Goal: Task Accomplishment & Management: Complete application form

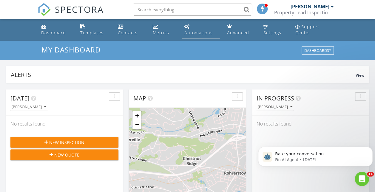
click at [197, 30] on div "Automations" at bounding box center [199, 33] width 28 height 6
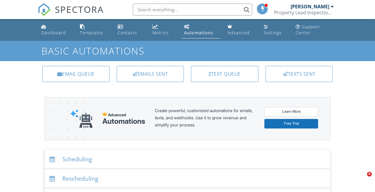
click at [134, 156] on div "Scheduling" at bounding box center [188, 159] width 286 height 19
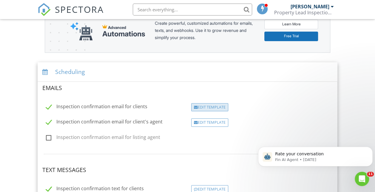
click at [208, 109] on div "Edit Template" at bounding box center [209, 107] width 37 height 8
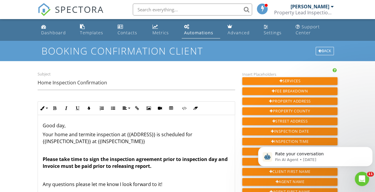
click at [69, 134] on p "Your home and termite inspection at {{ADDRESS}} is scheduled for {{INSPECTION_D…" at bounding box center [137, 137] width 188 height 13
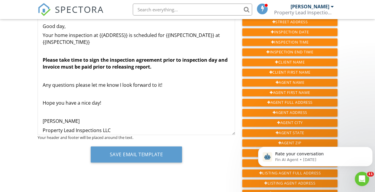
scroll to position [111, 0]
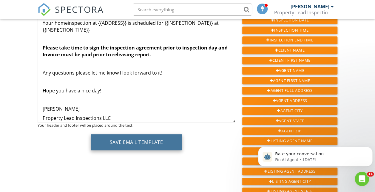
click at [161, 138] on button "Save Email Template" at bounding box center [137, 142] width 92 height 16
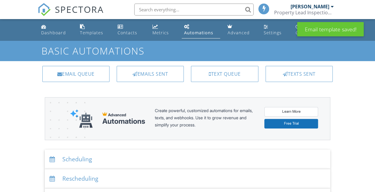
click at [108, 161] on div "Scheduling" at bounding box center [188, 159] width 286 height 19
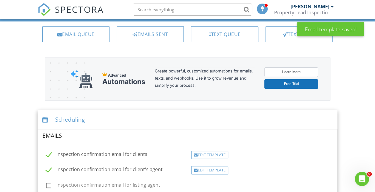
scroll to position [68, 0]
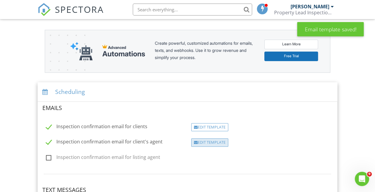
click at [214, 141] on div "Edit Template" at bounding box center [209, 143] width 37 height 8
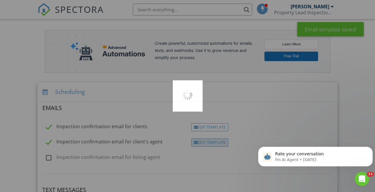
scroll to position [0, 0]
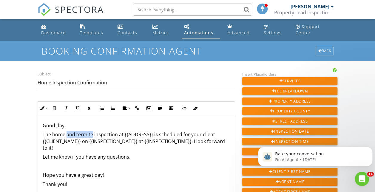
drag, startPoint x: 66, startPoint y: 134, endPoint x: 91, endPoint y: 134, distance: 25.7
click at [91, 134] on p "The home and termite inspection at {{ADDRESS}} is scheduled for your client {{C…" at bounding box center [137, 141] width 188 height 20
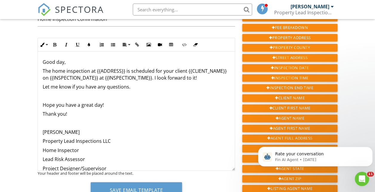
scroll to position [72, 0]
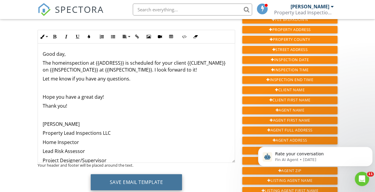
click at [175, 180] on button "Save Email Template" at bounding box center [137, 182] width 92 height 16
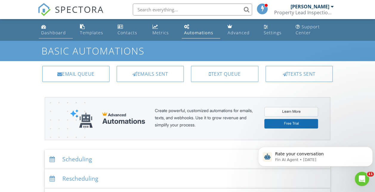
click at [53, 27] on link "Dashboard" at bounding box center [56, 30] width 34 height 17
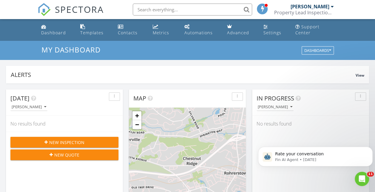
click at [70, 140] on span "New Inspection" at bounding box center [66, 143] width 35 height 6
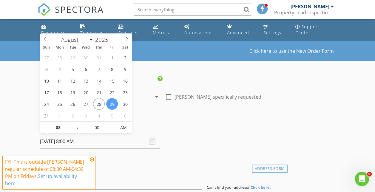
click at [80, 141] on input "[DATE] 8:00 AM" at bounding box center [100, 141] width 120 height 15
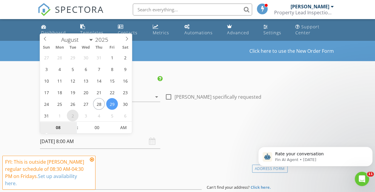
select select "8"
type input "09/02/2025 8:00 AM"
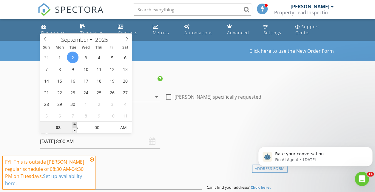
type input "09"
type input "09/02/2025 9:00 AM"
click at [75, 124] on span at bounding box center [75, 125] width 4 height 6
type input "10"
type input "09/02/2025 10:00 AM"
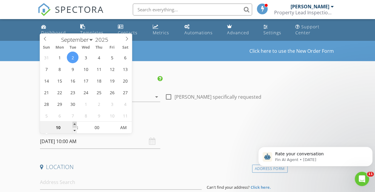
click at [75, 124] on span at bounding box center [75, 125] width 4 height 6
type input "11"
type input "09/02/2025 11:00 AM"
click at [75, 124] on span at bounding box center [75, 125] width 4 height 6
type input "12"
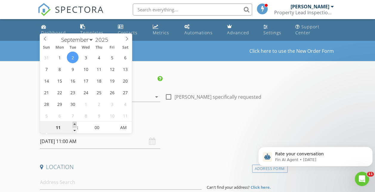
type input "09/02/2025 12:00 PM"
click at [75, 124] on span at bounding box center [75, 125] width 4 height 6
type input "01"
type input "09/02/2025 1:00 PM"
click at [75, 124] on span at bounding box center [75, 125] width 4 height 6
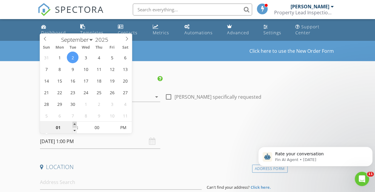
type input "02"
type input "09/02/2025 2:00 PM"
click at [75, 124] on span at bounding box center [75, 125] width 4 height 6
type input "03"
type input "[DATE] 3:00 PM"
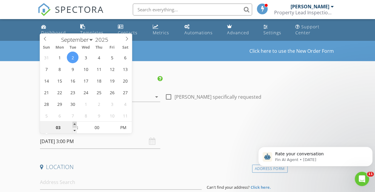
click at [75, 124] on span at bounding box center [75, 125] width 4 height 6
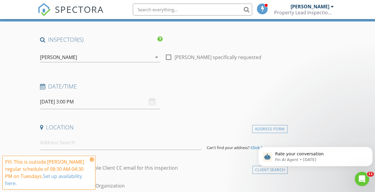
scroll to position [52, 0]
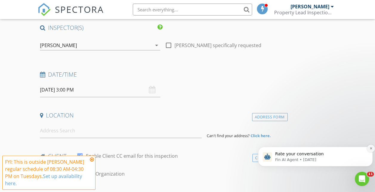
click at [372, 149] on icon "Dismiss notification" at bounding box center [371, 149] width 2 height 2
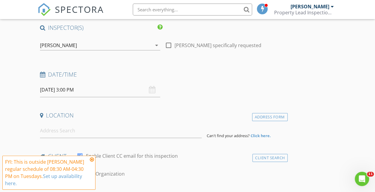
scroll to position [64, 0]
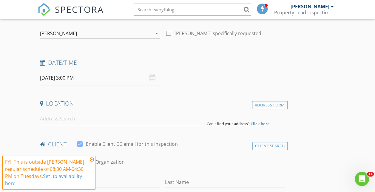
click at [92, 159] on icon at bounding box center [92, 159] width 4 height 5
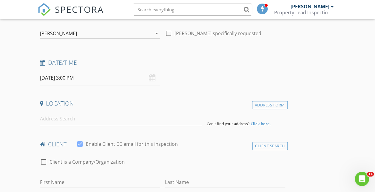
scroll to position [76, 0]
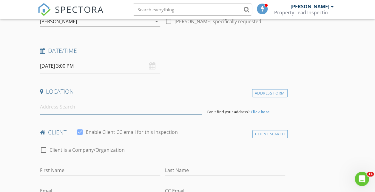
click at [109, 108] on input at bounding box center [121, 107] width 162 height 15
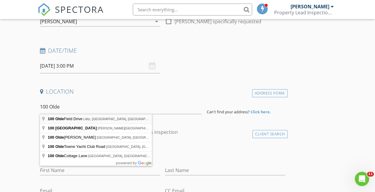
type input "100 Olde Field Drive, Lititz, PA, USA"
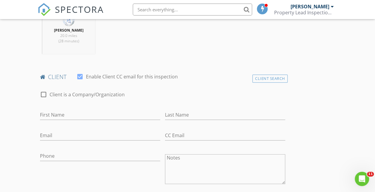
scroll to position [255, 0]
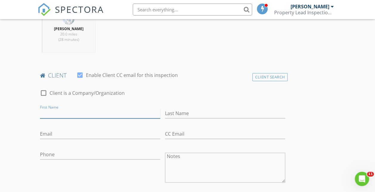
click at [81, 113] on input "First Name" at bounding box center [100, 114] width 120 height 10
type input "[PERSON_NAME]"
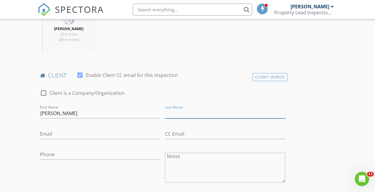
click at [165, 110] on input "Last Name" at bounding box center [225, 114] width 120 height 10
type input "[PERSON_NAME]"
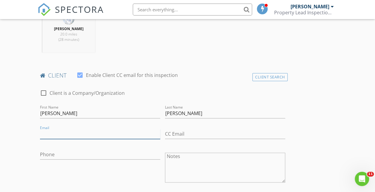
click at [91, 131] on input "Email" at bounding box center [100, 134] width 120 height 10
type input "[EMAIL_ADDRESS][DOMAIN_NAME]"
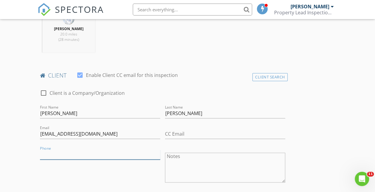
click at [89, 150] on input "Phone" at bounding box center [100, 155] width 120 height 10
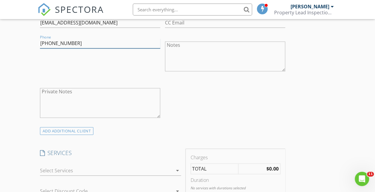
scroll to position [398, 0]
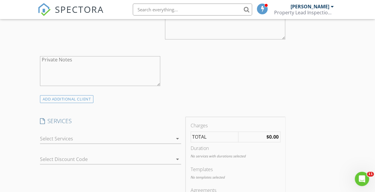
type input "[PHONE_NUMBER]"
click at [174, 138] on icon "arrow_drop_down" at bounding box center [177, 138] width 7 height 7
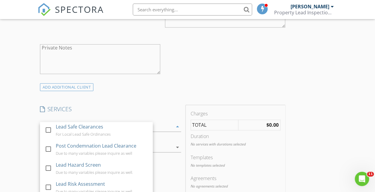
scroll to position [430, 0]
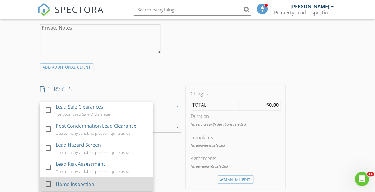
click at [49, 181] on div at bounding box center [48, 184] width 10 height 10
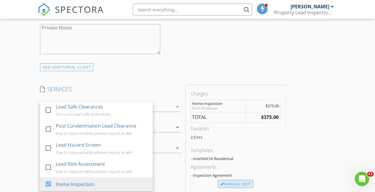
click at [218, 182] on div "Manual Edit" at bounding box center [236, 184] width 36 height 8
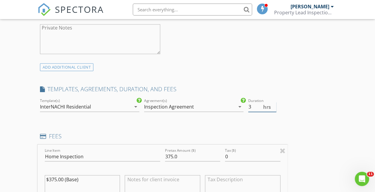
click at [249, 104] on input "3" at bounding box center [263, 107] width 28 height 10
type input "3.5"
click at [249, 104] on input "3.5" at bounding box center [263, 107] width 28 height 10
click at [165, 157] on input "375.0" at bounding box center [192, 157] width 55 height 10
type input "3"
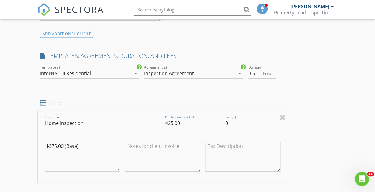
scroll to position [466, 0]
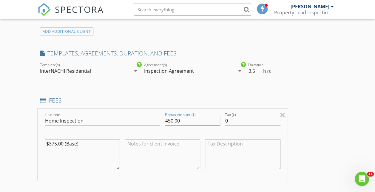
type input "450.00"
click at [88, 142] on textarea "$375.00 (Base)" at bounding box center [83, 155] width 76 height 30
type textarea "$"
type textarea "450.00"
click at [125, 149] on textarea at bounding box center [163, 155] width 76 height 30
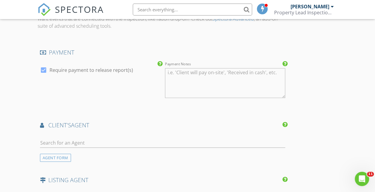
scroll to position [694, 0]
type textarea "Greater than 2500 square foot."
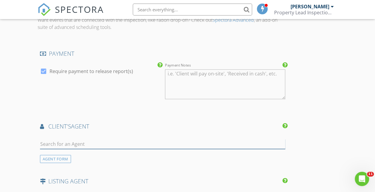
click at [75, 142] on input "text" at bounding box center [163, 145] width 246 height 10
type input "S"
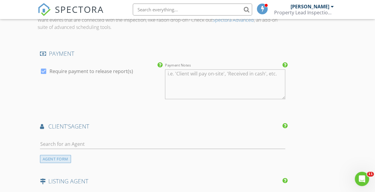
click at [62, 156] on div "AGENT FORM" at bounding box center [55, 159] width 31 height 8
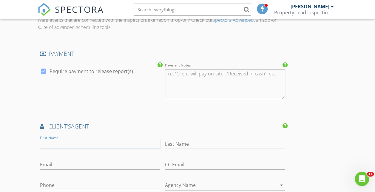
click at [63, 140] on input "First Name" at bounding box center [100, 145] width 120 height 10
type input "[PERSON_NAME]"
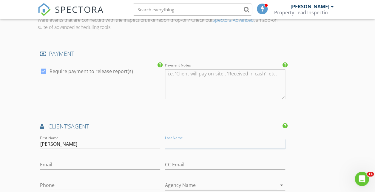
click at [165, 144] on input "Last Name" at bounding box center [225, 145] width 120 height 10
type input "[PERSON_NAME]"
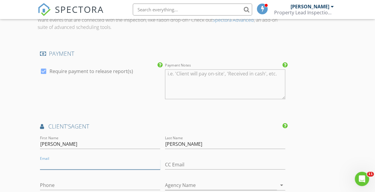
click at [108, 162] on input "Email" at bounding box center [100, 165] width 120 height 10
type input "[EMAIL_ADDRESS][DOMAIN_NAME]"
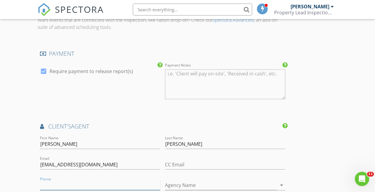
click at [81, 183] on input "Phone" at bounding box center [100, 186] width 120 height 10
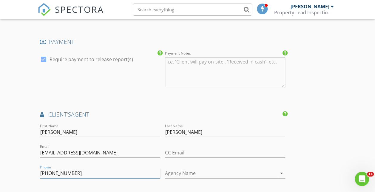
scroll to position [734, 0]
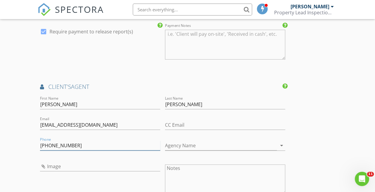
type input "[PHONE_NUMBER]"
click at [278, 145] on icon "arrow_drop_down" at bounding box center [281, 145] width 7 height 7
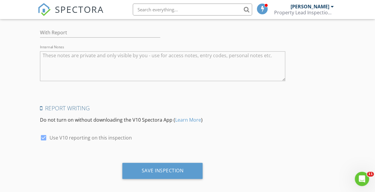
scroll to position [1177, 0]
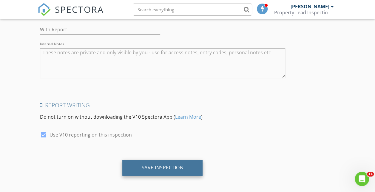
type input "[PERSON_NAME]"
click at [151, 166] on div "Save Inspection" at bounding box center [162, 168] width 80 height 16
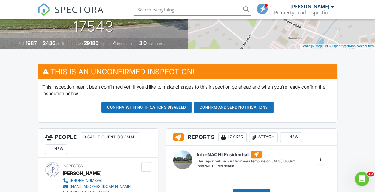
scroll to position [115, 0]
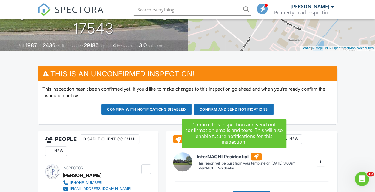
click at [192, 107] on button "Confirm and send notifications" at bounding box center [147, 109] width 90 height 11
